Goal: Navigation & Orientation: Find specific page/section

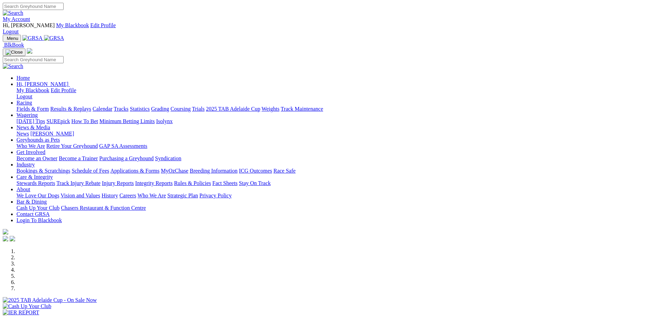
click at [30, 21] on img at bounding box center [30, 21] width 0 height 0
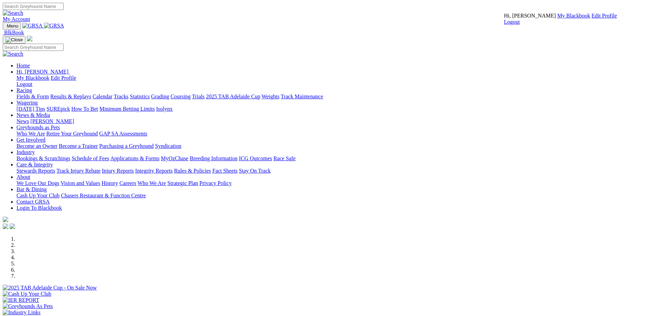
click at [557, 19] on link "My Blackbook" at bounding box center [573, 16] width 33 height 6
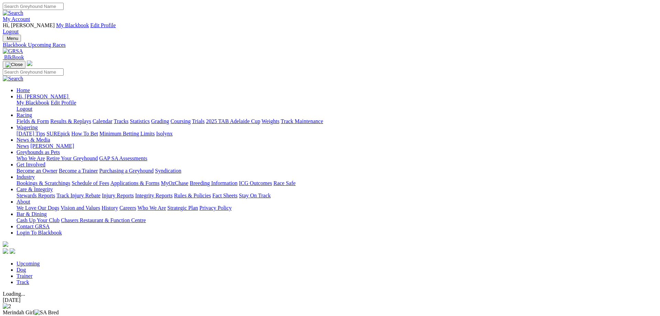
click at [33, 273] on link "Trainer" at bounding box center [24, 276] width 16 height 6
click at [40, 260] on link "Upcoming" at bounding box center [27, 263] width 23 height 6
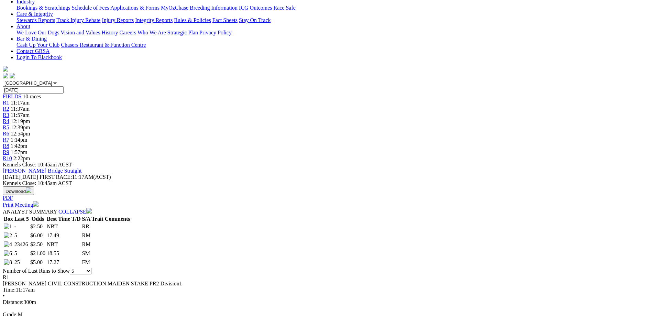
scroll to position [35, 0]
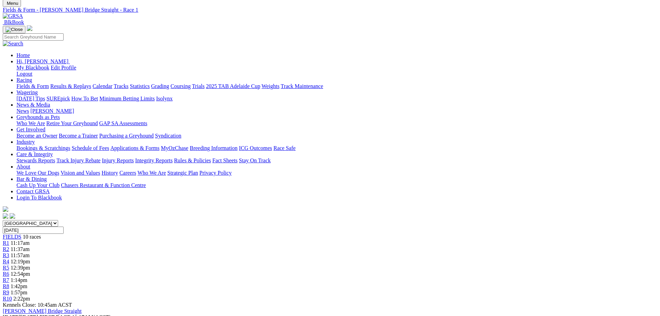
click at [9, 258] on span "R4" at bounding box center [6, 261] width 7 height 6
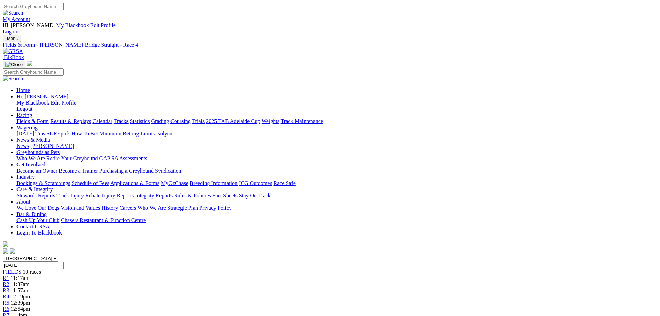
click at [30, 300] on span "12:39pm" at bounding box center [21, 303] width 20 height 6
click at [9, 306] on span "R6" at bounding box center [6, 309] width 7 height 6
